Goal: Transaction & Acquisition: Purchase product/service

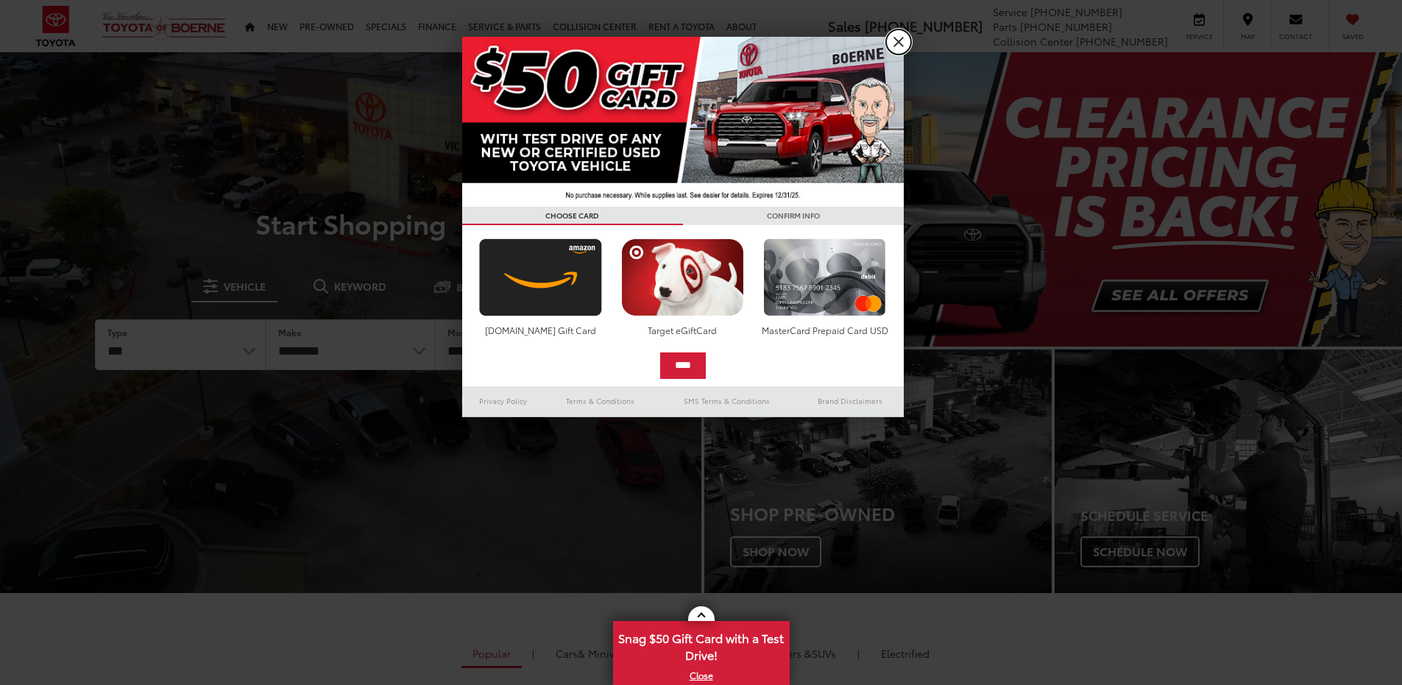
click at [895, 43] on link "X" at bounding box center [898, 41] width 25 height 25
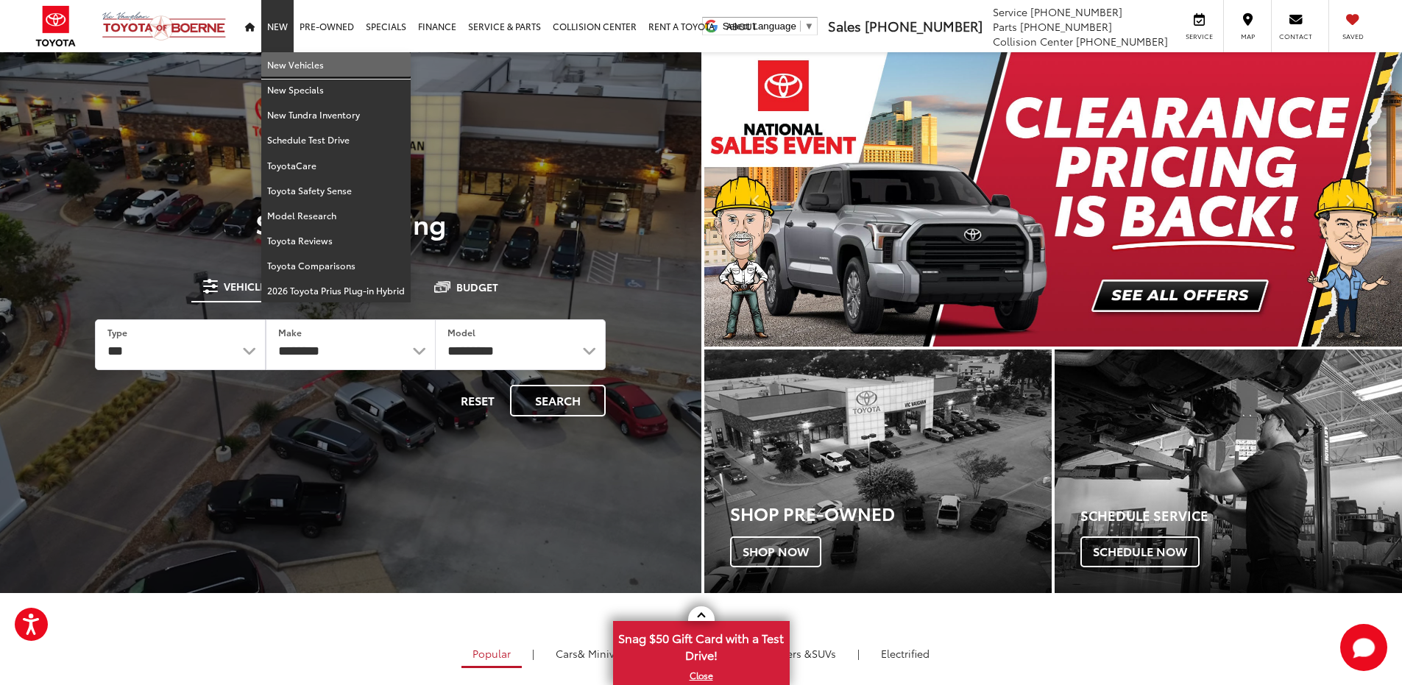
click at [294, 69] on link "New Vehicles" at bounding box center [335, 64] width 149 height 25
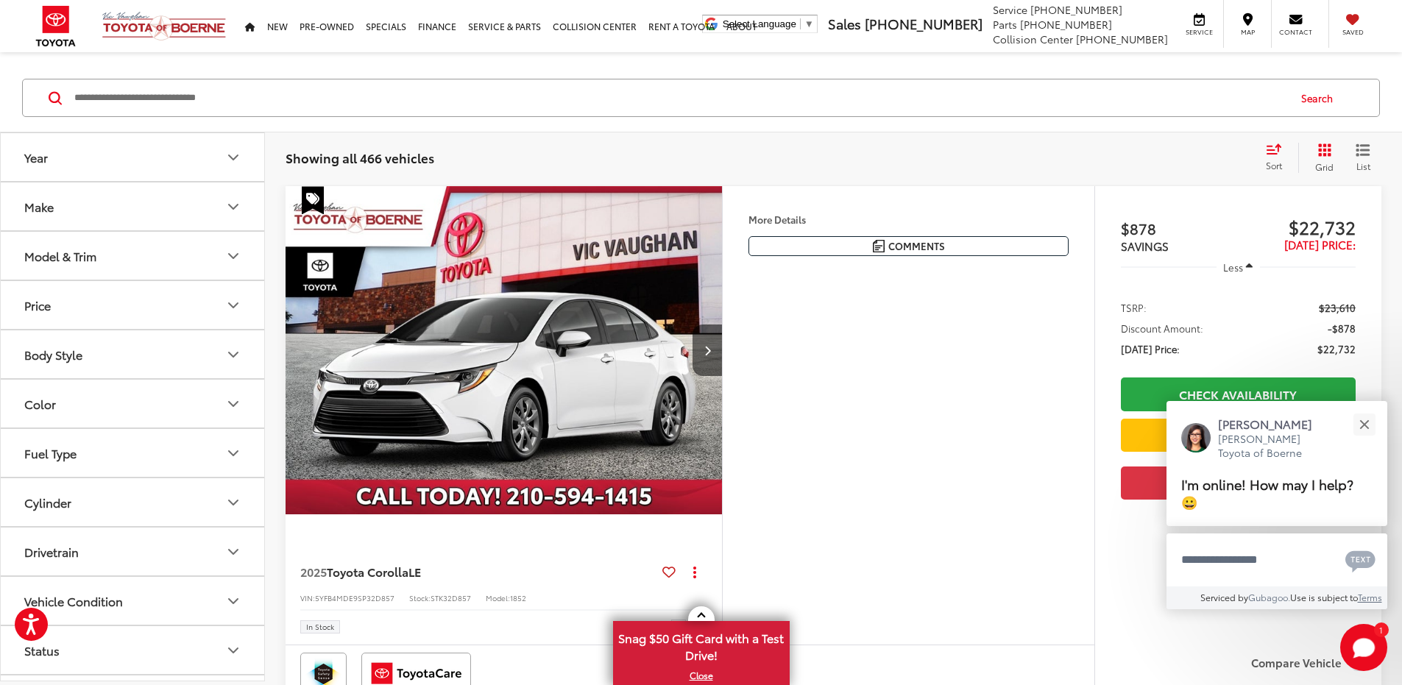
click at [116, 212] on button "Make" at bounding box center [133, 207] width 265 height 48
drag, startPoint x: 186, startPoint y: 347, endPoint x: 178, endPoint y: 350, distance: 8.9
click at [177, 351] on button "Model & Trim" at bounding box center [133, 351] width 265 height 48
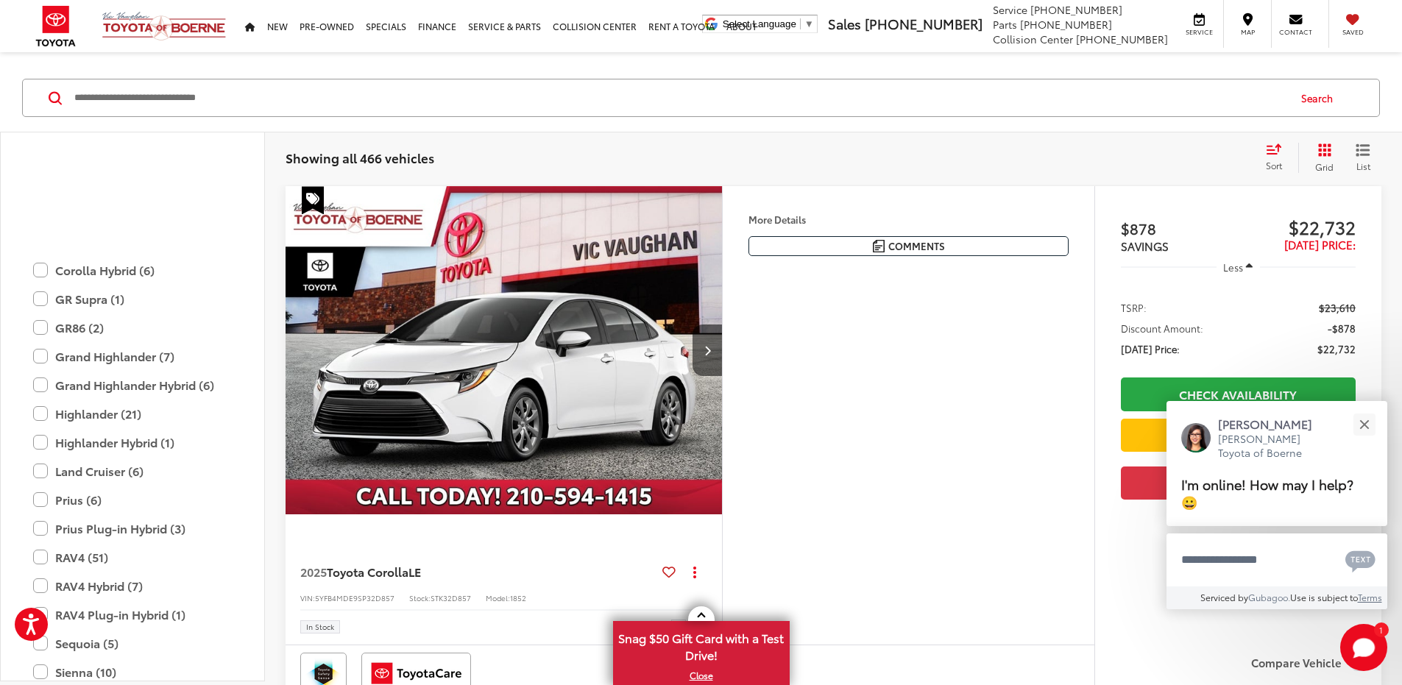
scroll to position [580, 0]
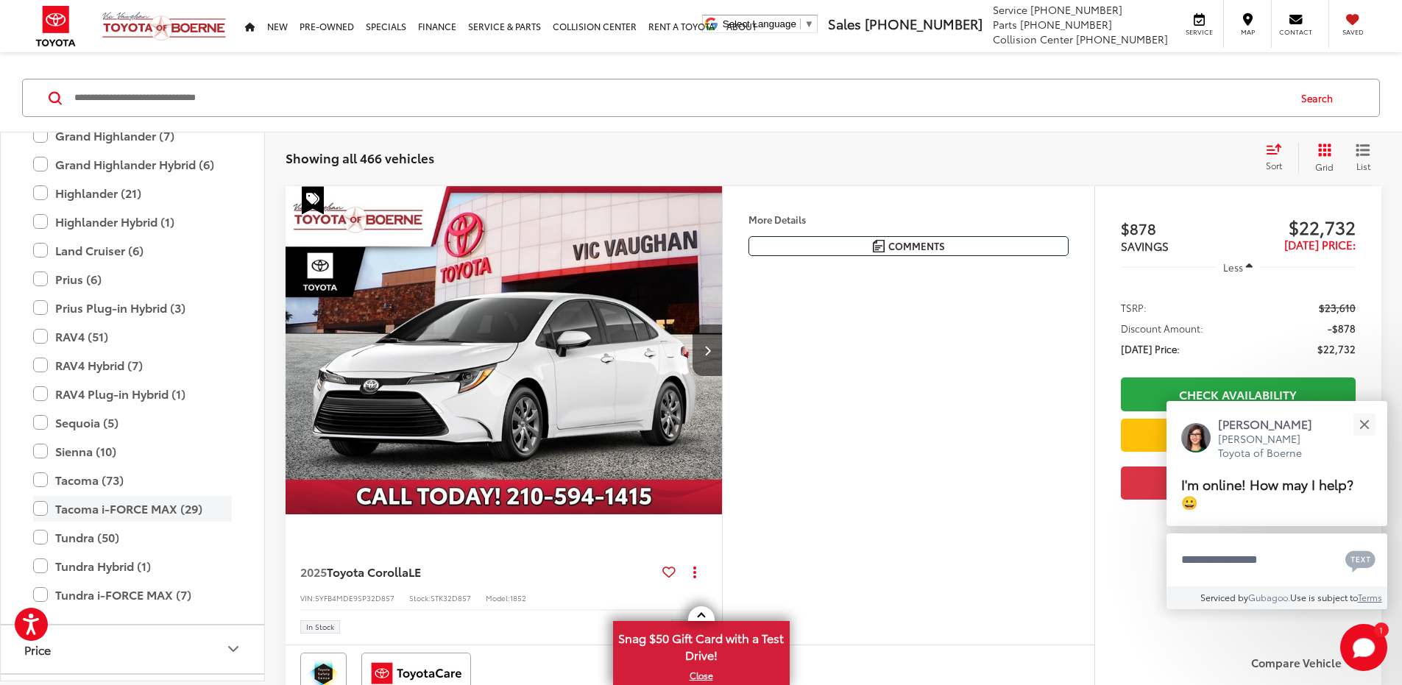
click at [41, 510] on label "Tacoma i-FORCE MAX (29)" at bounding box center [132, 509] width 199 height 26
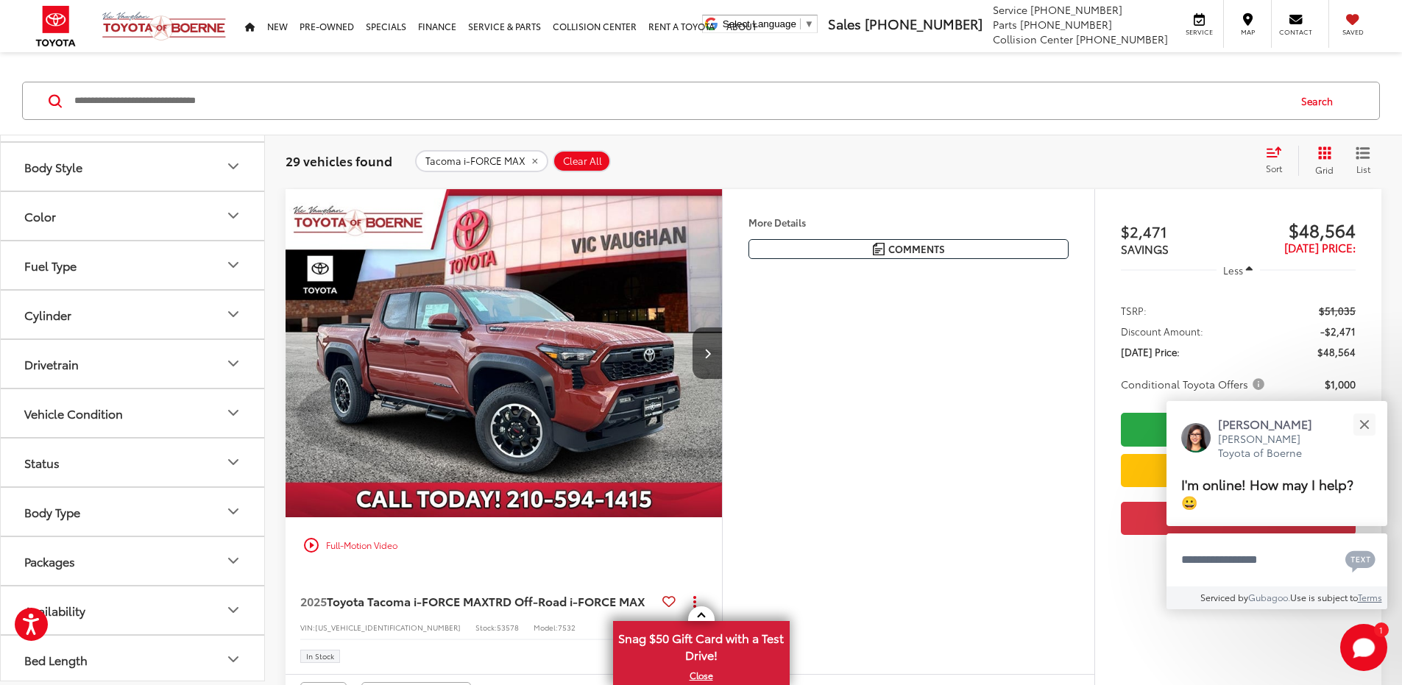
scroll to position [1115, 0]
drag, startPoint x: 1280, startPoint y: 229, endPoint x: 1358, endPoint y: 229, distance: 78.0
click at [1358, 229] on div "Track Price $2,471 SAVINGS $48,564 Today's Price: Less TSRP: $51,035 Discount A…" at bounding box center [1238, 431] width 287 height 485
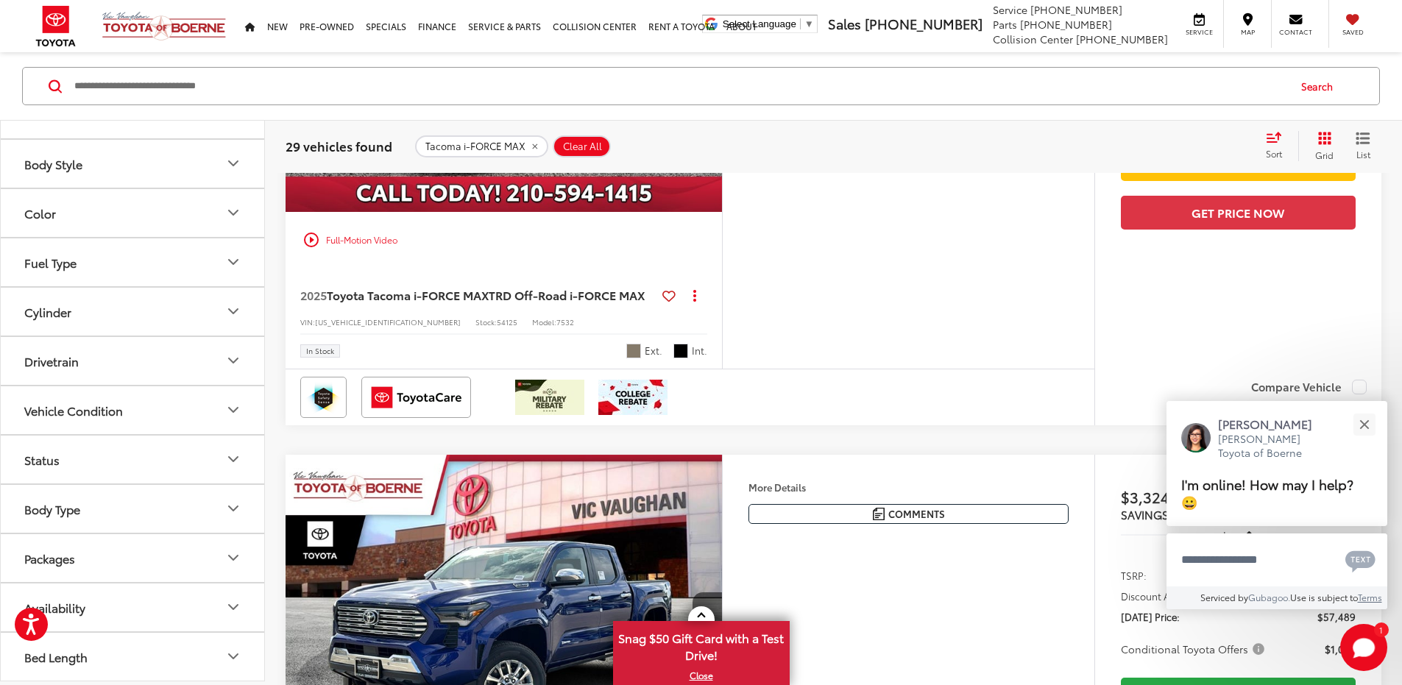
scroll to position [6036, 0]
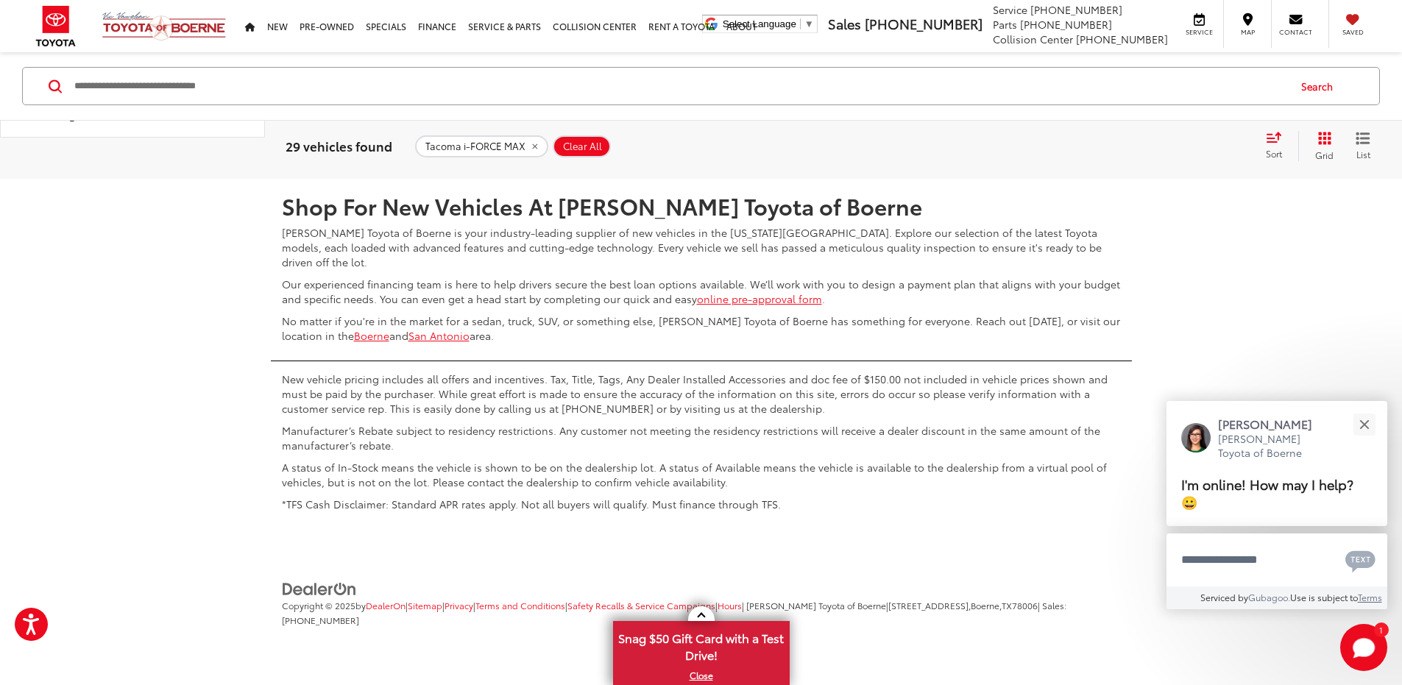
scroll to position [7361, 0]
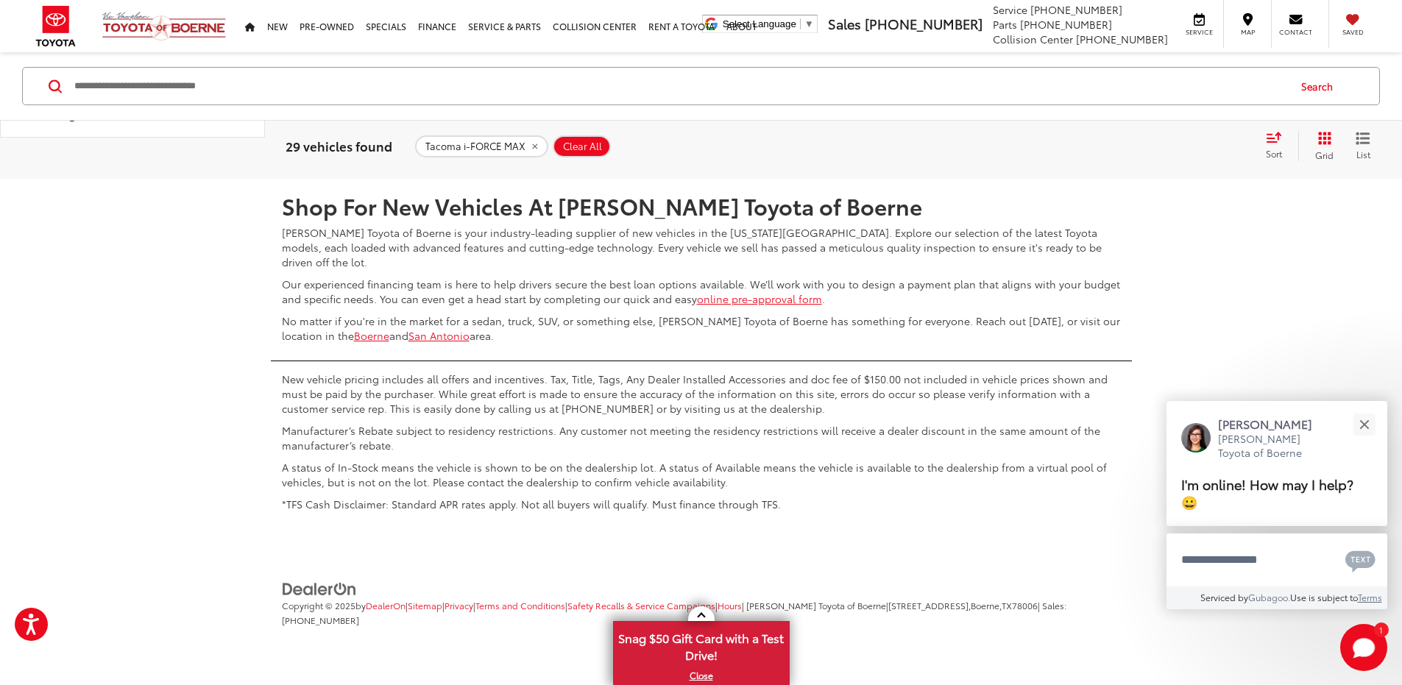
scroll to position [7950, 0]
click at [1151, 149] on link "2" at bounding box center [1162, 135] width 23 height 27
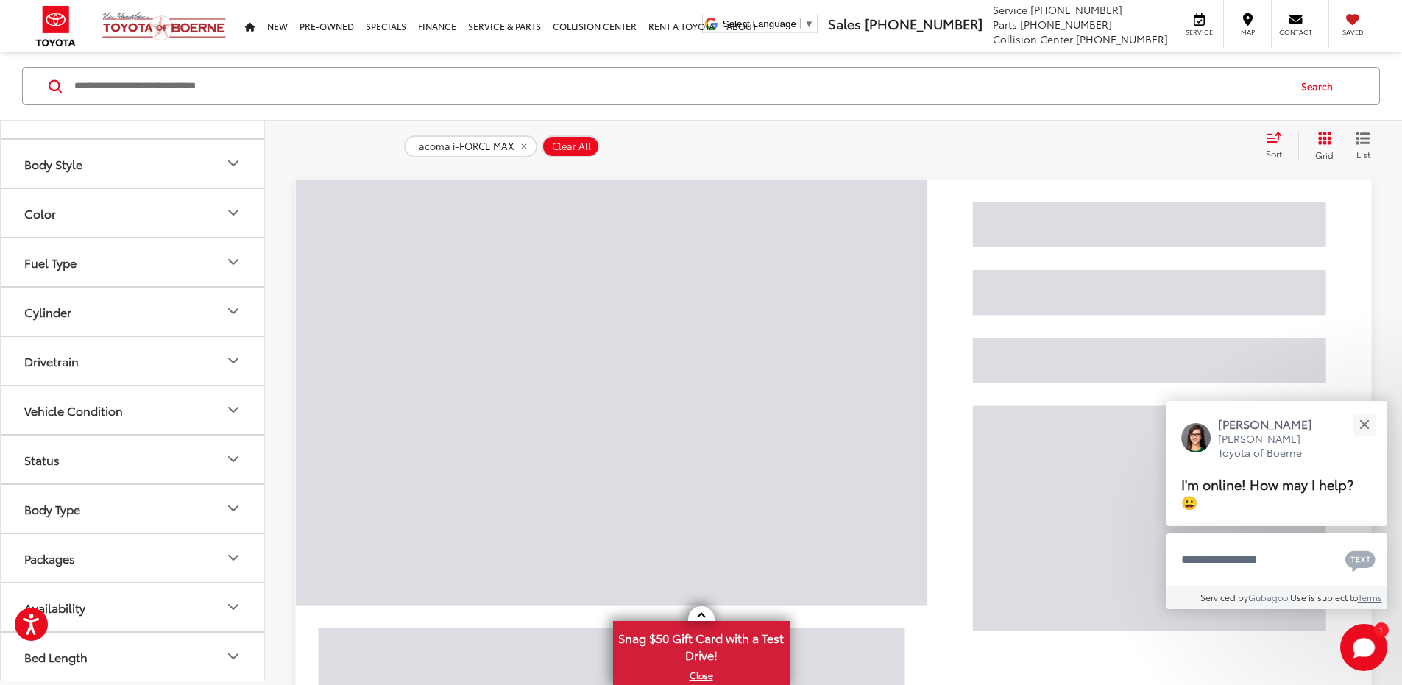
scroll to position [162, 0]
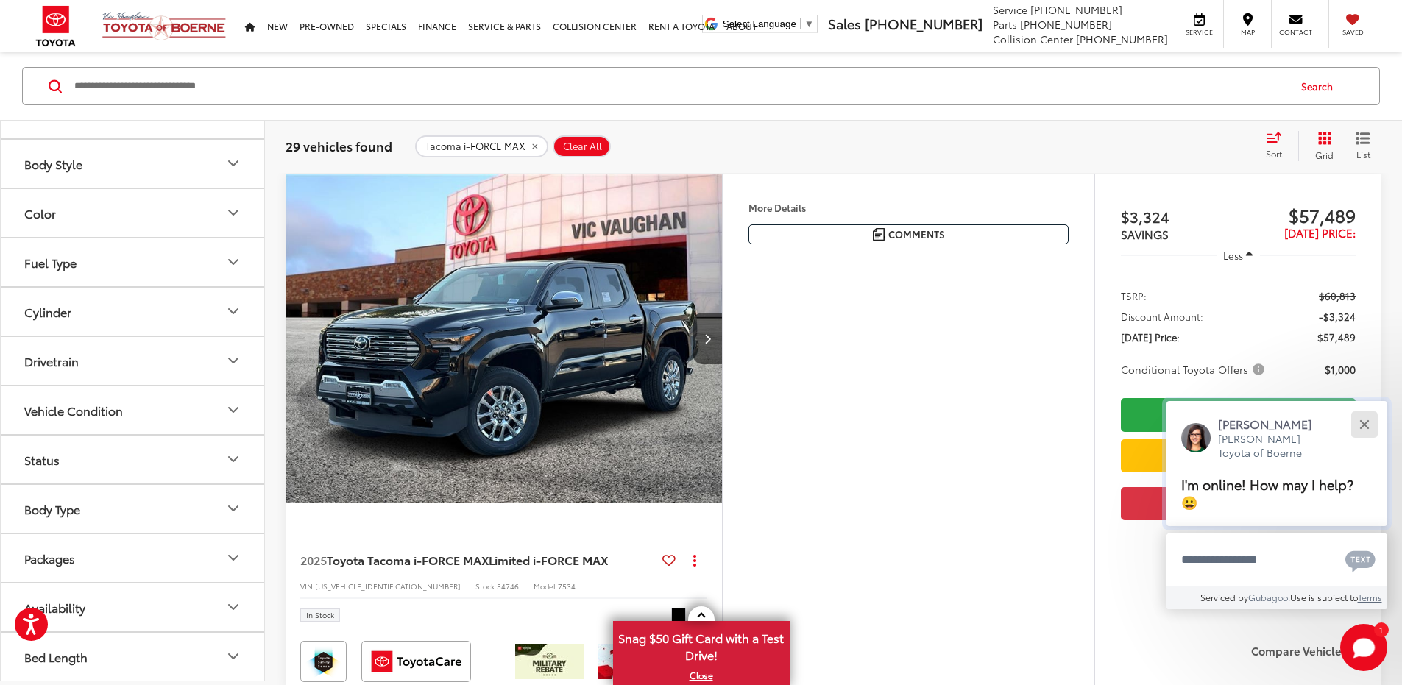
click at [1367, 427] on div "Close" at bounding box center [1365, 425] width 10 height 10
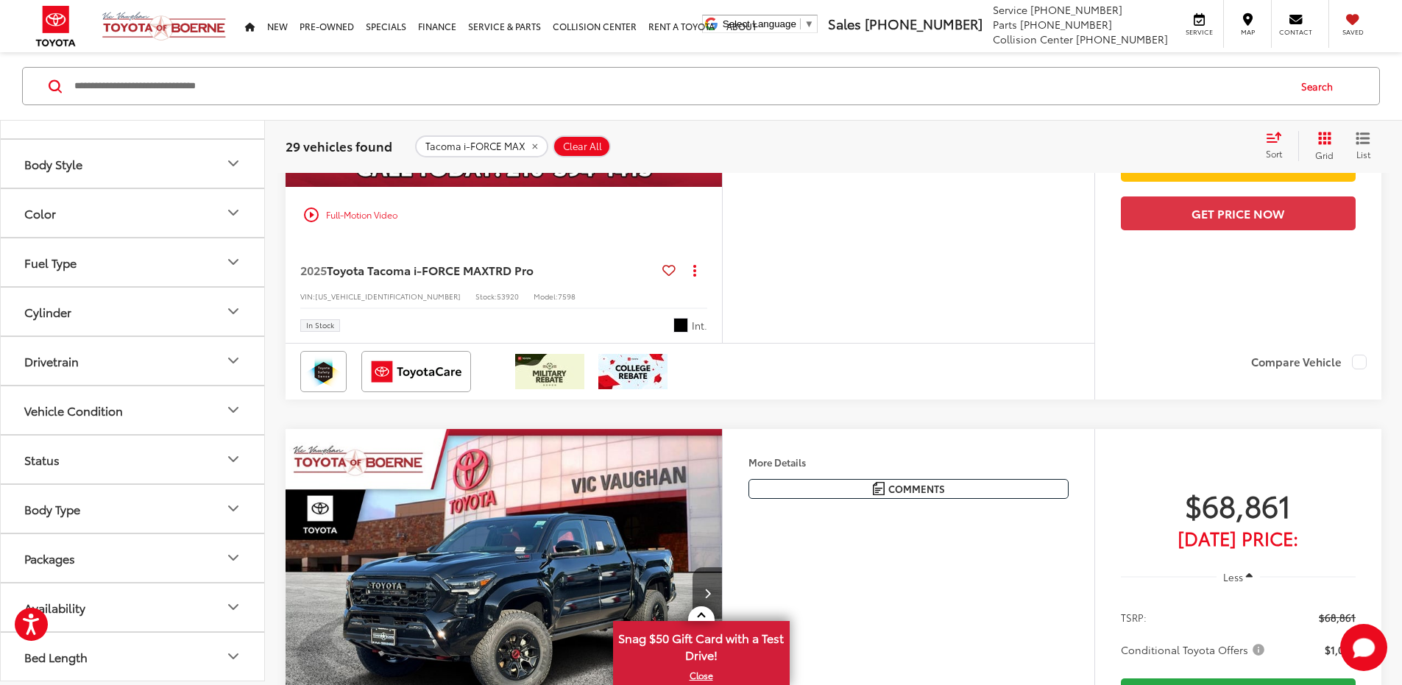
scroll to position [3427, 0]
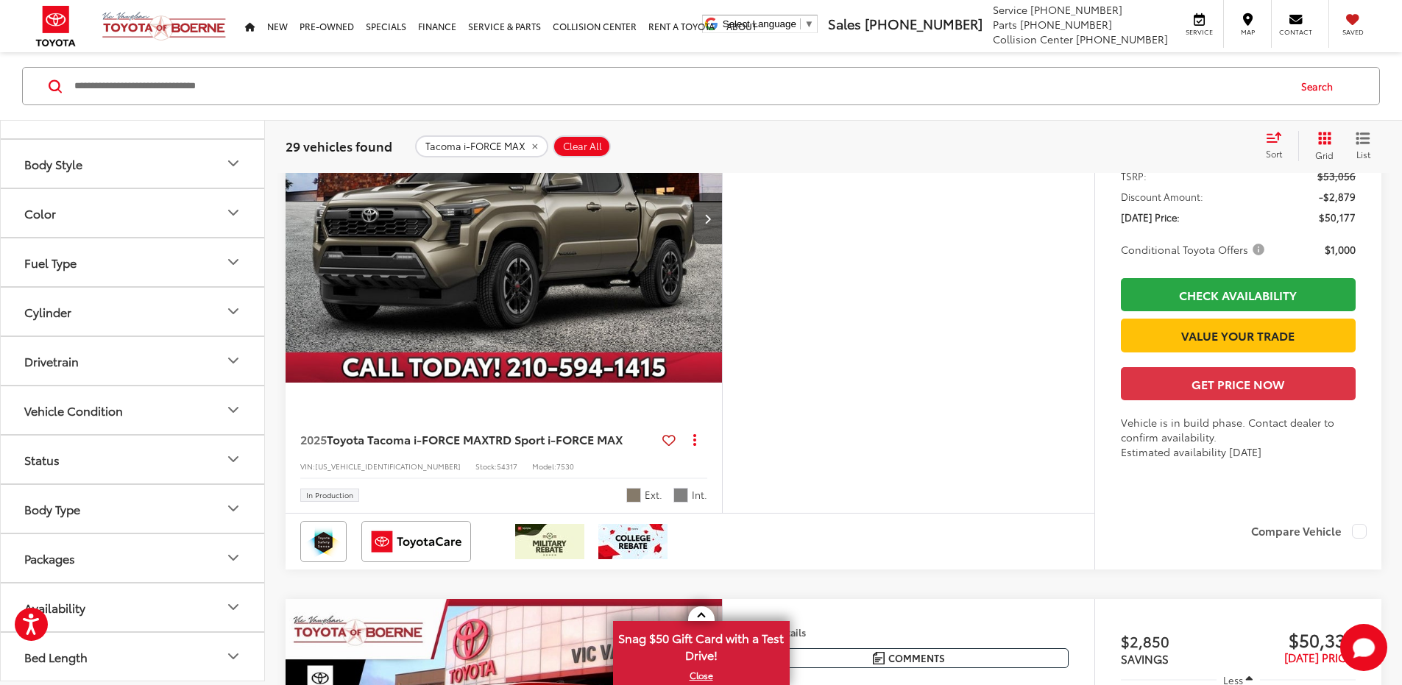
scroll to position [4089, 0]
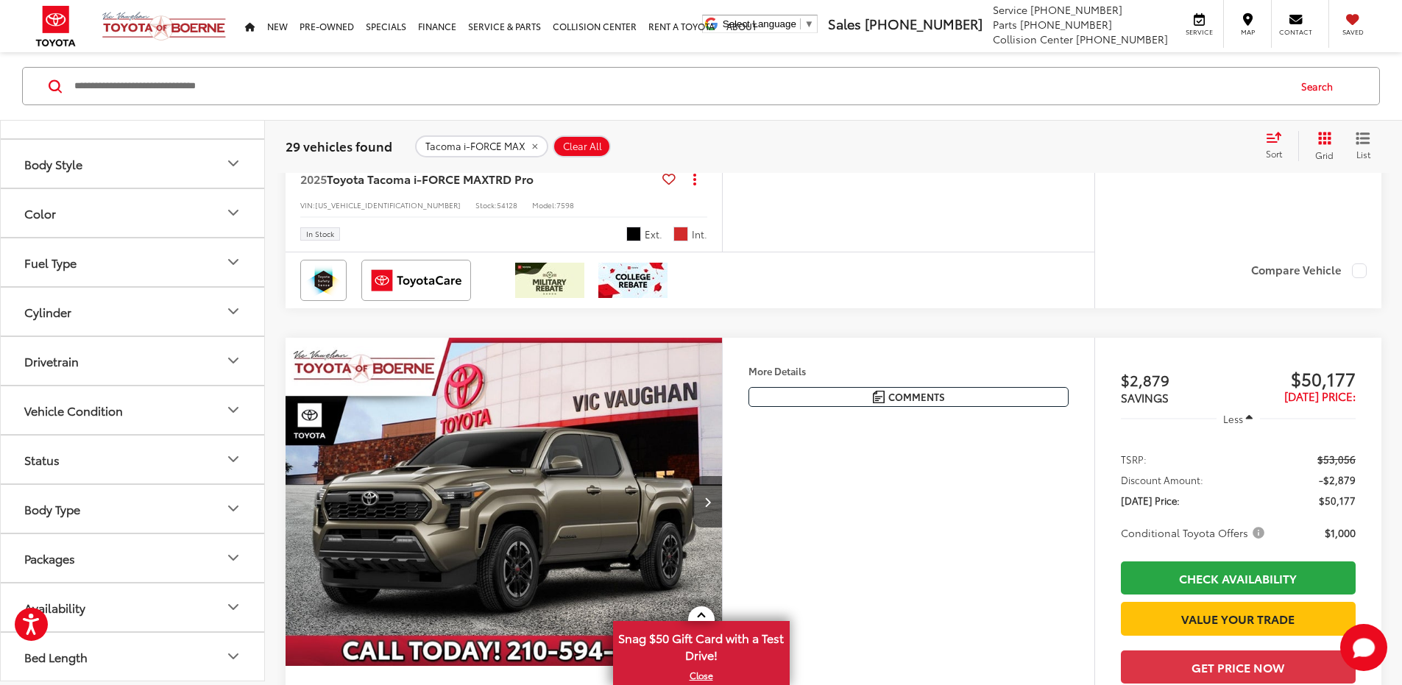
scroll to position [4016, 0]
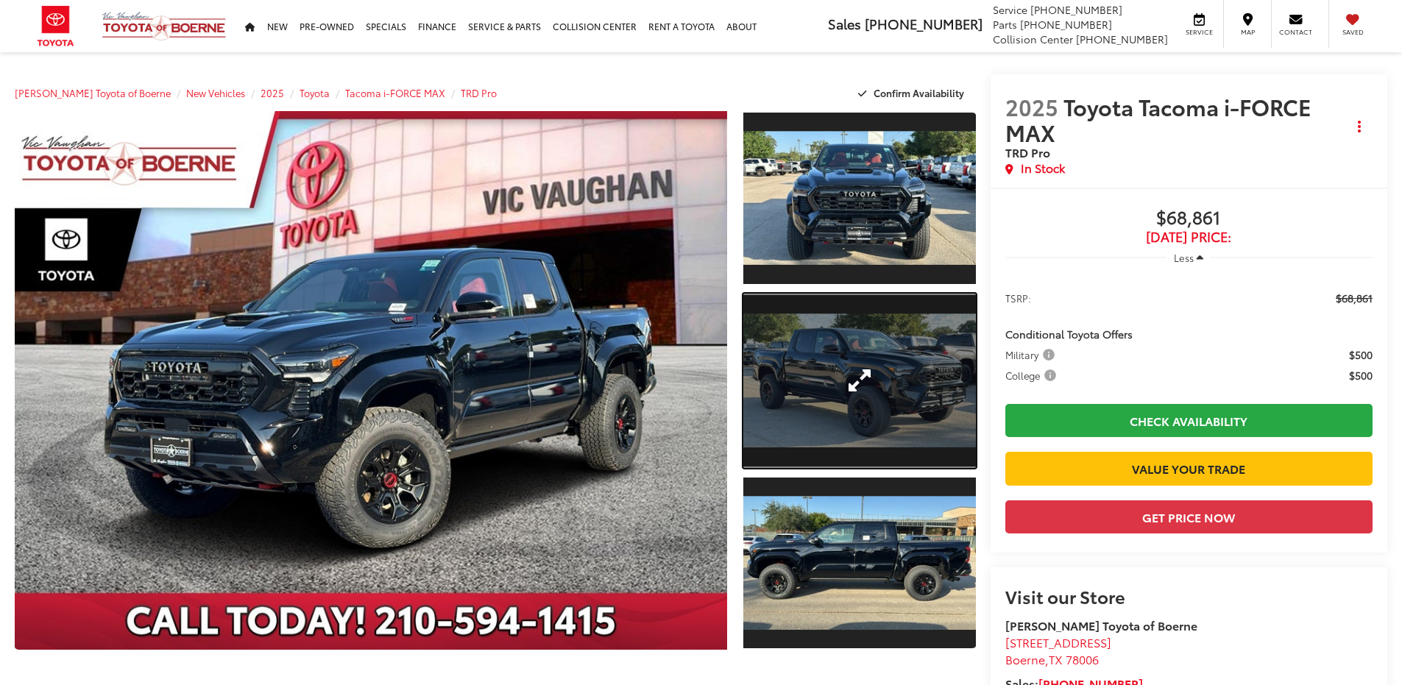
click at [830, 361] on link "Expand Photo 2" at bounding box center [860, 381] width 233 height 174
